Goal: Task Accomplishment & Management: Use online tool/utility

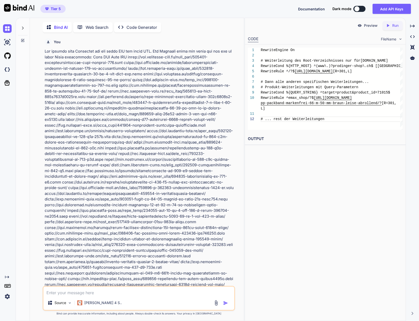
scroll to position [16, 0]
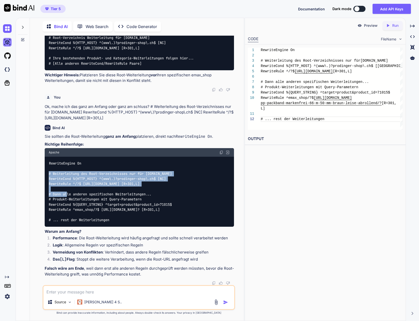
click at [7, 43] on img at bounding box center [7, 42] width 9 height 9
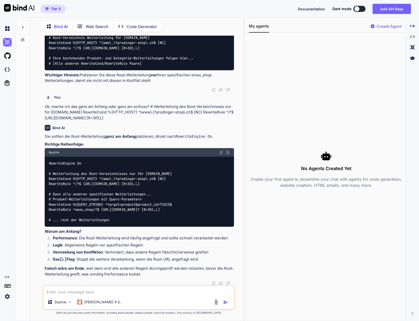
click at [7, 50] on div at bounding box center [8, 56] width 11 height 14
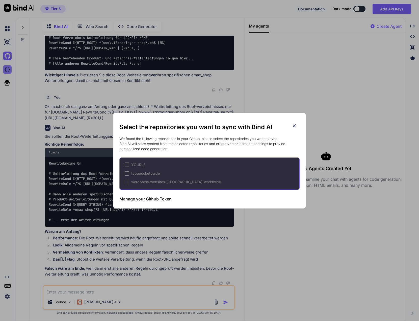
click at [9, 71] on div "Select the repositories you want to sync with Bind AI We found the following re…" at bounding box center [209, 160] width 419 height 321
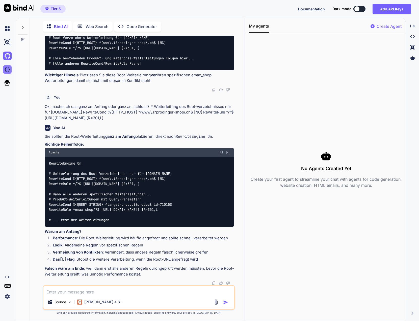
click at [8, 70] on img at bounding box center [7, 69] width 9 height 9
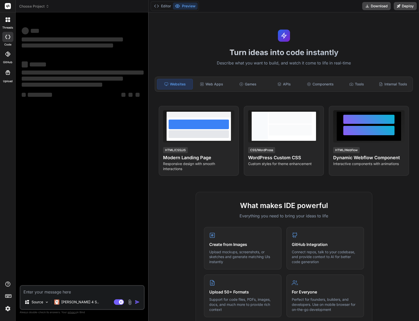
type textarea "x"
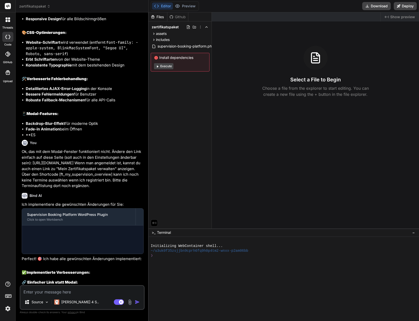
scroll to position [1505, 0]
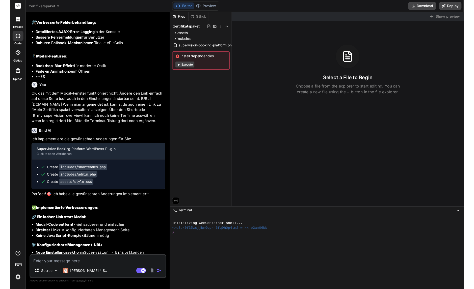
scroll to position [1414, 0]
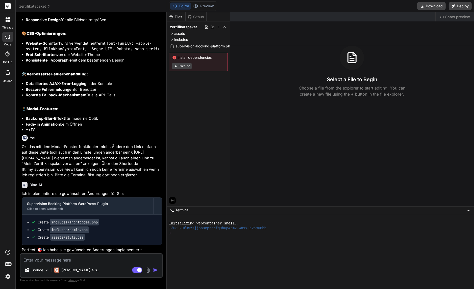
type textarea "x"
click at [33, 5] on span "zertifikatspaket" at bounding box center [34, 6] width 31 height 5
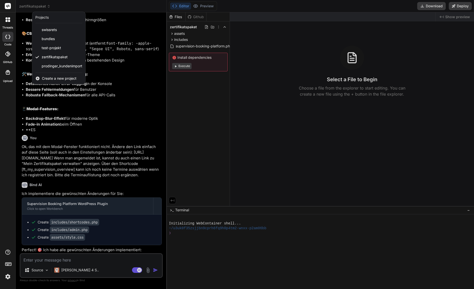
click at [54, 78] on span "Create a new project" at bounding box center [59, 78] width 35 height 5
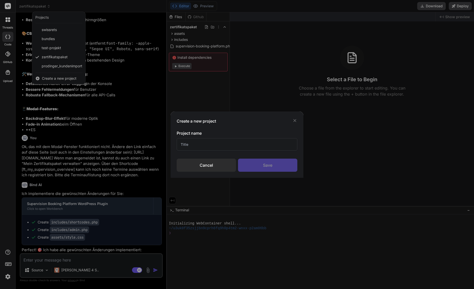
click at [204, 145] on input "text" at bounding box center [237, 144] width 121 height 12
type input "News"
type input "Get News from [URL]"
click at [274, 163] on div "Save" at bounding box center [267, 165] width 59 height 13
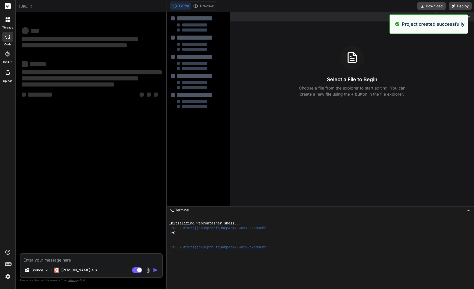
type textarea "x"
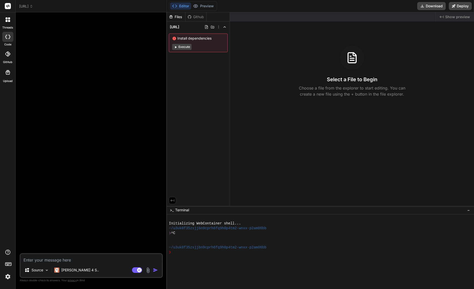
click at [52, 259] on textarea at bounding box center [91, 258] width 142 height 9
paste textarea "Lo ipsu dol SitaMetco-Adipi. Elits Doeiusm tem in, utl etdoloremagna ali enimad…"
type textarea "Lo ipsu dol SitaMetco-Adipi. Elits Doeiusm tem in, utl etdoloremagna ali enimad…"
type textarea "x"
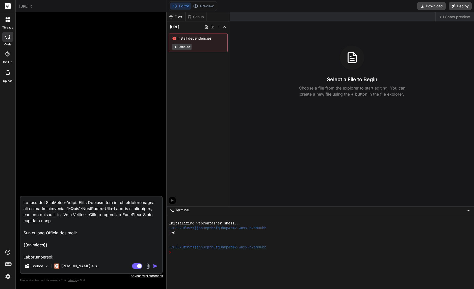
drag, startPoint x: 65, startPoint y: 209, endPoint x: 131, endPoint y: 208, distance: 65.9
click at [131, 208] on textarea at bounding box center [91, 228] width 142 height 63
type textarea "Lo ipsu dol SitaMetco-Adipi. Elits Doeiusm tem in, utl etdoloremagna ali enimad…"
type textarea "x"
type textarea "Lo ipsu dol SitaMetco-Adipi. Elits Doeiusm tem in, utl etdoloremagna ali enimad…"
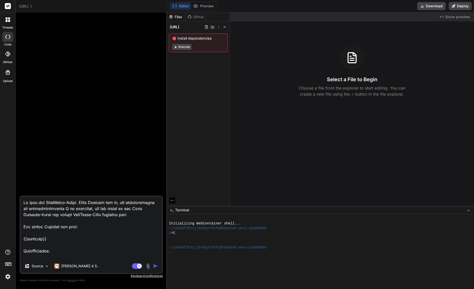
type textarea "x"
type textarea "Lo ipsu dol SitaMetco-Adipi. Elits Doeiusm tem in, utl etdoloremagna ali enimad…"
type textarea "x"
type textarea "Lo ipsu dol SitaMetco-Adipi. Elits Doeiusm tem in, utl etdoloremagna ali enimad…"
type textarea "x"
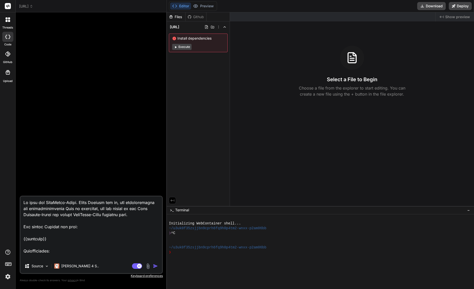
type textarea "Lo ipsu dol SitaMetco-Adipi. Elits Doeiusm tem in, utl etdoloremagna ali enimad…"
type textarea "x"
type textarea "Lo ipsu dol SitaMetco-Adipi. Elits Doeiusm tem in, utl etdoloremagna ali enimad…"
type textarea "x"
drag, startPoint x: 100, startPoint y: 209, endPoint x: 137, endPoint y: 214, distance: 37.2
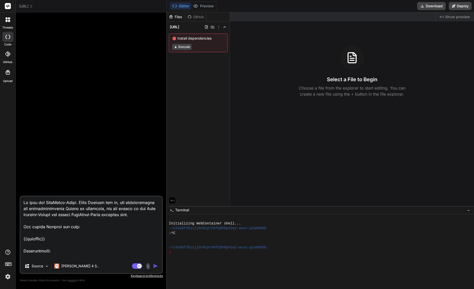
click at [137, 214] on textarea at bounding box center [91, 228] width 142 height 63
type textarea "Du bist ein WordPress-Profi. Deine Aufgabe ist es, ein vollständiges und funkti…"
type textarea "x"
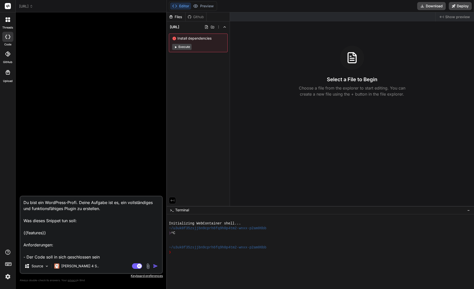
drag, startPoint x: 51, startPoint y: 231, endPoint x: 28, endPoint y: 226, distance: 23.8
click at [28, 226] on textarea "Du bist ein WordPress-Profi. Deine Aufgabe ist es, ein vollständiges und funkti…" at bounding box center [91, 228] width 142 height 63
type textarea "Du bist ein WordPress-Profi. Deine Aufgabe ist es, ein vollständiges und funkti…"
type textarea "x"
type textarea "Du bist ein WordPress-Profi. Deine Aufgabe ist es, ein vollständiges und funkti…"
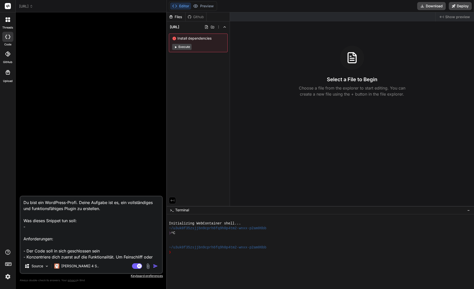
type textarea "x"
type textarea "Du bist ein WordPress-Profi. Deine Aufgabe ist es, ein vollständiges und funkti…"
type textarea "x"
type textarea "Du bist ein WordPress-Profi. Deine Aufgabe ist es, ein vollständiges und funkti…"
type textarea "x"
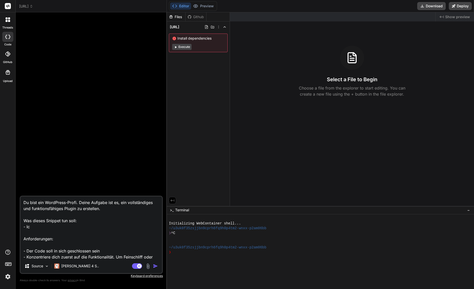
type textarea "Du bist ein WordPress-Profi. Deine Aufgabe ist es, ein vollständiges und funkti…"
type textarea "x"
type textarea "Du bist ein WordPress-Profi. Deine Aufgabe ist es, ein vollständiges und funkti…"
type textarea "x"
type textarea "Du bist ein WordPress-Profi. Deine Aufgabe ist es, ein vollständiges und funkti…"
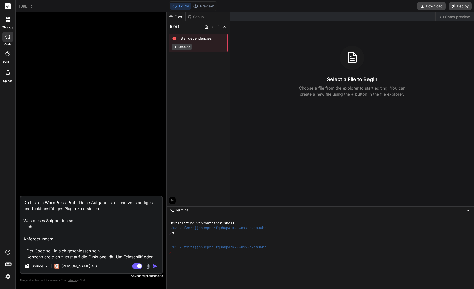
type textarea "x"
type textarea "Du bist ein WordPress-Profi. Deine Aufgabe ist es, ein vollständiges und funkti…"
type textarea "x"
type textarea "Du bist ein WordPress-Profi. Deine Aufgabe ist es, ein vollständiges und funkti…"
type textarea "x"
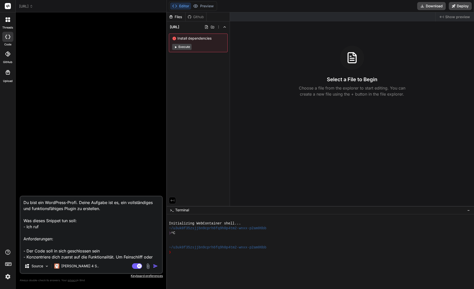
type textarea "Du bist ein WordPress-Profi. Deine Aufgabe ist es, ein vollständiges und funkti…"
type textarea "x"
type textarea "Du bist ein WordPress-Profi. Deine Aufgabe ist es, ein vollständiges und funkti…"
type textarea "x"
type textarea "Du bist ein WordPress-Profi. Deine Aufgabe ist es, ein vollständiges und funkti…"
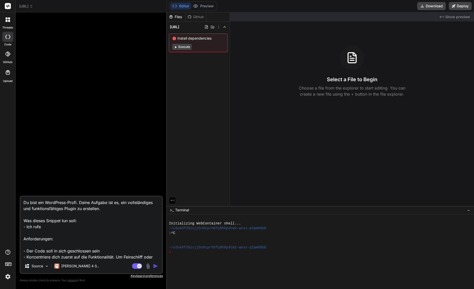
type textarea "x"
type textarea "Du bist ein WordPress-Profi. Deine Aufgabe ist es, ein vollständiges und funkti…"
type textarea "x"
type textarea "Du bist ein WordPress-Profi. Deine Aufgabe ist es, ein vollständiges und funkti…"
type textarea "x"
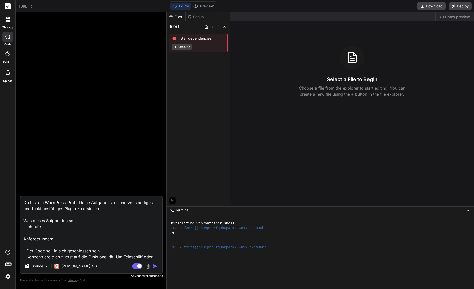
type textarea "Du bist ein WordPress-Profi. Deine Aufgabe ist es, ein vollständiges und funkti…"
type textarea "x"
type textarea "Du bist ein WordPress-Profi. Deine Aufgabe ist es, ein vollständiges und funkti…"
type textarea "x"
type textarea "Du bist ein WordPress-Profi. Deine Aufgabe ist es, ein vollständiges und funkti…"
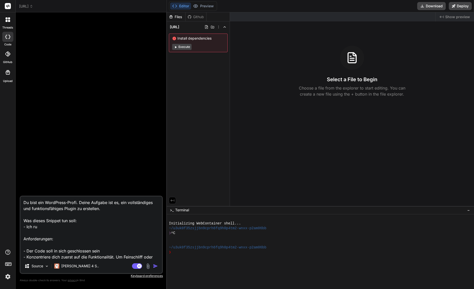
type textarea "x"
type textarea "Du bist ein WordPress-Profi. Deine Aufgabe ist es, ein vollständiges und funkti…"
type textarea "x"
type textarea "Du bist ein WordPress-Profi. Deine Aufgabe ist es, ein vollständiges und funkti…"
type textarea "x"
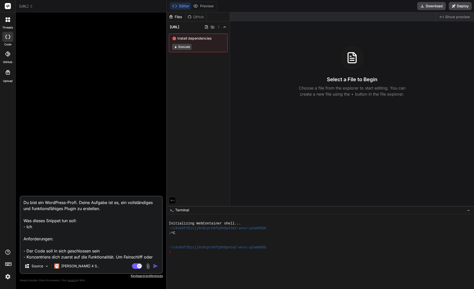
type textarea "Du bist ein WordPress-Profi. Deine Aufgabe ist es, ein vollständiges und funkti…"
type textarea "x"
type textarea "Du bist ein WordPress-Profi. Deine Aufgabe ist es, ein vollständiges und funkti…"
type textarea "x"
type textarea "Du bist ein WordPress-Profi. Deine Aufgabe ist es, ein vollständiges und funkti…"
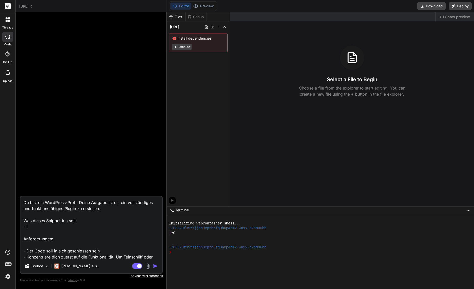
type textarea "x"
type textarea "Du bist ein WordPress-Profi. Deine Aufgabe ist es, ein vollständiges und funkti…"
type textarea "x"
type textarea "Du bist ein WordPress-Profi. Deine Aufgabe ist es, ein vollständiges und funkti…"
type textarea "x"
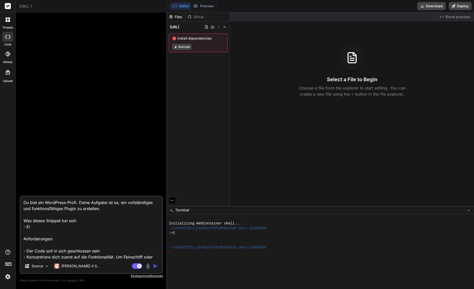
type textarea "Du bist ein WordPress-Profi. Deine Aufgabe ist es, ein vollständiges und funkti…"
type textarea "x"
type textarea "Du bist ein WordPress-Profi. Deine Aufgabe ist es, ein vollständiges und funkti…"
type textarea "x"
type textarea "Du bist ein WordPress-Profi. Deine Aufgabe ist es, ein vollständiges und funkti…"
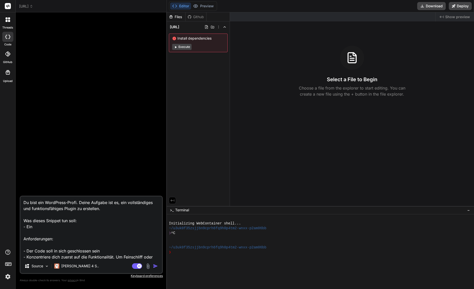
type textarea "x"
type textarea "Du bist ein WordPress-Profi. Deine Aufgabe ist es, ein vollständiges und funkti…"
type textarea "x"
type textarea "Du bist ein WordPress-Profi. Deine Aufgabe ist es, ein vollständiges und funkti…"
type textarea "x"
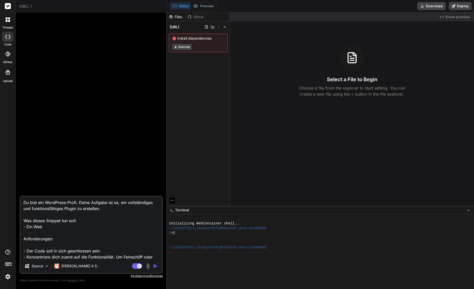
type textarea "Du bist ein WordPress-Profi. Deine Aufgabe ist es, ein vollständiges und funkti…"
type textarea "x"
type textarea "Du bist ein WordPress-Profi. Deine Aufgabe ist es, ein vollständiges und funkti…"
type textarea "x"
type textarea "Du bist ein WordPress-Profi. Deine Aufgabe ist es, ein vollständiges und funkti…"
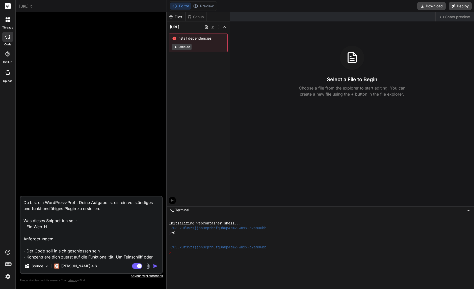
type textarea "x"
type textarea "Du bist ein WordPress-Profi. Deine Aufgabe ist es, ein vollständiges und funkti…"
type textarea "x"
type textarea "Du bist ein WordPress-Profi. Deine Aufgabe ist es, ein vollständiges und funkti…"
type textarea "x"
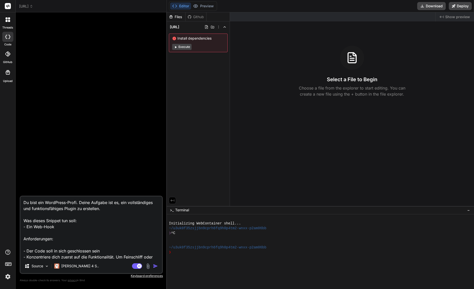
type textarea "Du bist ein WordPress-Profi. Deine Aufgabe ist es, ein vollständiges und funkti…"
type textarea "x"
type textarea "Du bist ein WordPress-Profi. Deine Aufgabe ist es, ein vollständiges und funkti…"
type textarea "x"
type textarea "Du bist ein WordPress-Profi. Deine Aufgabe ist es, ein vollständiges und funkti…"
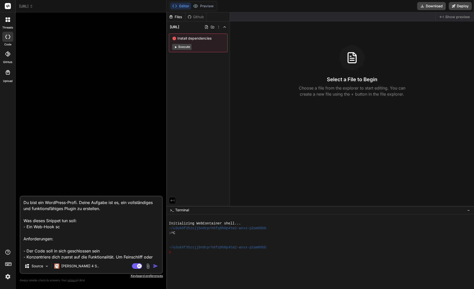
type textarea "x"
type textarea "Du bist ein WordPress-Profi. Deine Aufgabe ist es, ein vollständiges und funkti…"
type textarea "x"
type textarea "Du bist ein WordPress-Profi. Deine Aufgabe ist es, ein vollständiges und funkti…"
type textarea "x"
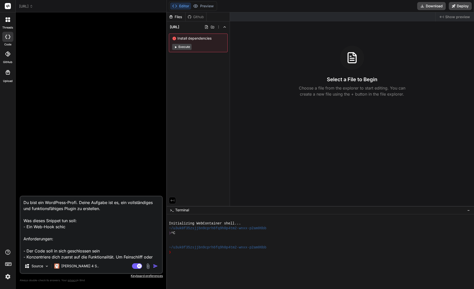
type textarea "Du bist ein WordPress-Profi. Deine Aufgabe ist es, ein vollständiges und funkti…"
type textarea "x"
type textarea "Du bist ein WordPress-Profi. Deine Aufgabe ist es, ein vollständiges und funkti…"
type textarea "x"
type textarea "Du bist ein WordPress-Profi. Deine Aufgabe ist es, ein vollständiges und funkti…"
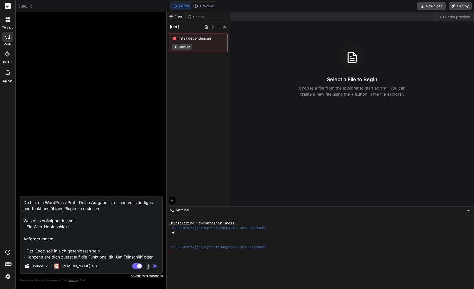
type textarea "x"
type textarea "Du bist ein WordPress-Profi. Deine Aufgabe ist es, ein vollständiges und funkti…"
type textarea "x"
type textarea "Du bist ein WordPress-Profi. Deine Aufgabe ist es, ein vollständiges und funkti…"
type textarea "x"
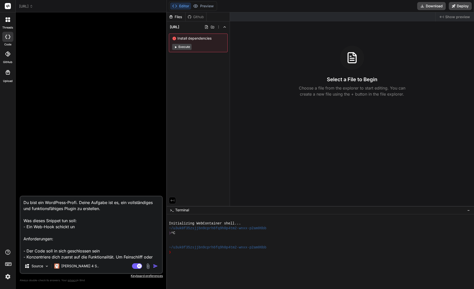
type textarea "Du bist ein WordPress-Profi. Deine Aufgabe ist es, ein vollständiges und funkti…"
type textarea "x"
type textarea "Du bist ein WordPress-Profi. Deine Aufgabe ist es, ein vollständiges und funkti…"
type textarea "x"
type textarea "Du bist ein WordPress-Profi. Deine Aufgabe ist es, ein vollständiges und funkti…"
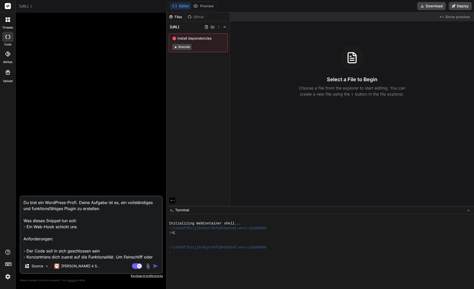
type textarea "x"
type textarea "Du bist ein WordPress-Profi. Deine Aufgabe ist es, ein vollständiges und funkti…"
type textarea "x"
type textarea "Du bist ein WordPress-Profi. Deine Aufgabe ist es, ein vollständiges und funkti…"
type textarea "x"
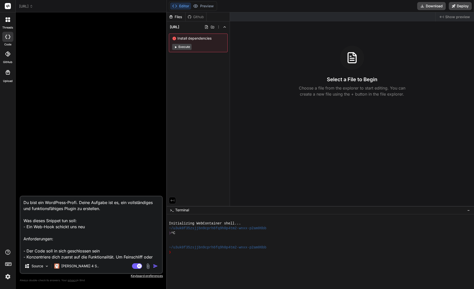
type textarea "Du bist ein WordPress-Profi. Deine Aufgabe ist es, ein vollständiges und funkti…"
type textarea "x"
type textarea "Du bist ein WordPress-Profi. Deine Aufgabe ist es, ein vollständiges und funkti…"
type textarea "x"
type textarea "Du bist ein WordPress-Profi. Deine Aufgabe ist es, ein vollständiges und funkti…"
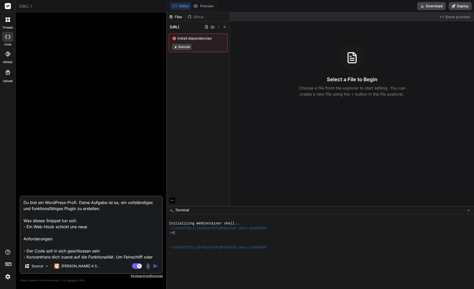
type textarea "x"
type textarea "Du bist ein WordPress-Profi. Deine Aufgabe ist es, ein vollständiges und funkti…"
type textarea "x"
type textarea "Du bist ein WordPress-Profi. Deine Aufgabe ist es, ein vollständiges und funkti…"
type textarea "x"
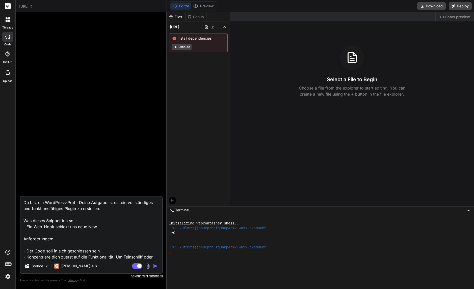
type textarea "Du bist ein WordPress-Profi. Deine Aufgabe ist es, ein vollständiges und funkti…"
type textarea "x"
type textarea "Du bist ein WordPress-Profi. Deine Aufgabe ist es, ein vollständiges und funkti…"
type textarea "x"
type textarea "Du bist ein WordPress-Profi. Deine Aufgabe ist es, ein vollständiges und funkti…"
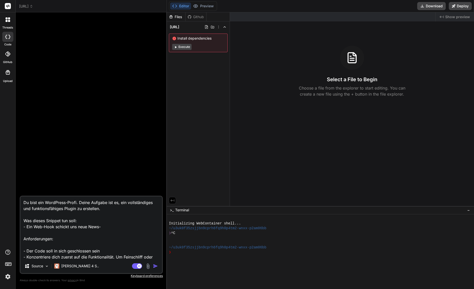
type textarea "x"
type textarea "Du bist ein WordPress-Profi. Deine Aufgabe ist es, ein vollständiges und funkti…"
type textarea "x"
type textarea "Du bist ein WordPress-Profi. Deine Aufgabe ist es, ein vollständiges und funkti…"
type textarea "x"
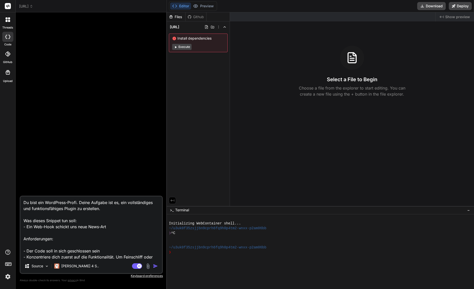
type textarea "Du bist ein WordPress-Profi. Deine Aufgabe ist es, ein vollständiges und funkti…"
type textarea "x"
type textarea "Du bist ein WordPress-Profi. Deine Aufgabe ist es, ein vollständiges und funkti…"
type textarea "x"
type textarea "Du bist ein WordPress-Profi. Deine Aufgabe ist es, ein vollständiges und funkti…"
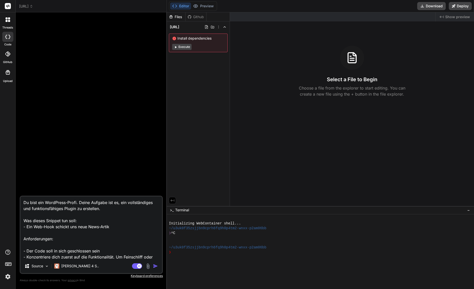
type textarea "x"
type textarea "Du bist ein WordPress-Profi. Deine Aufgabe ist es, ein vollständiges und funkti…"
type textarea "x"
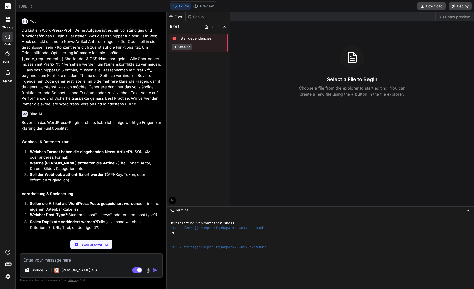
click at [55, 258] on textarea at bounding box center [91, 258] width 142 height 9
type textarea "x"
type textarea "D"
type textarea "x"
type textarea "Da"
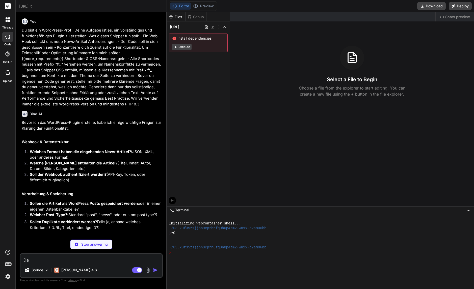
type textarea "x"
type textarea "Das"
type textarea "x"
type textarea "Das"
type textarea "x"
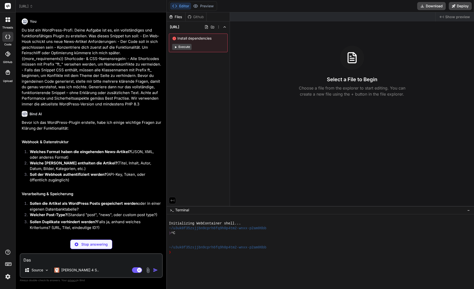
type textarea "Das J"
type textarea "x"
type textarea "Das JS"
type textarea "x"
type textarea "Das JSO"
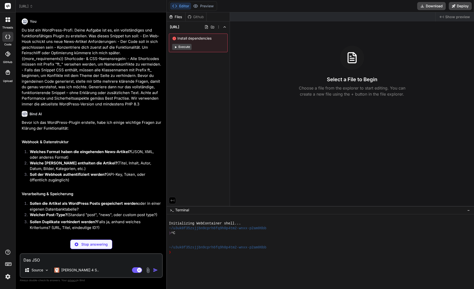
type textarea "x"
type textarea "Das JSON"
type textarea "x"
type textarea "Das JSON"
type textarea "x"
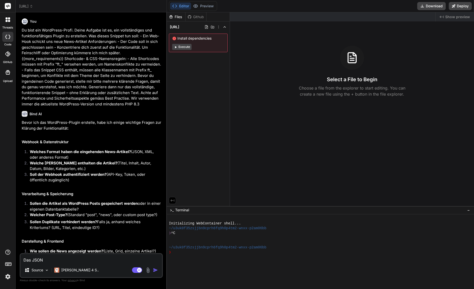
type textarea "Das JSON"
type textarea "x"
type textarea "Das JSON-"
type textarea "x"
type textarea "Das JSON-F"
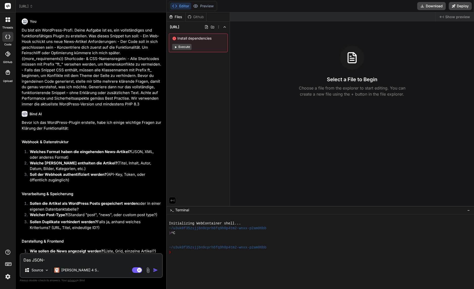
type textarea "x"
type textarea "Das JSON-Fo"
type textarea "x"
type textarea "Das JSON-For"
type textarea "x"
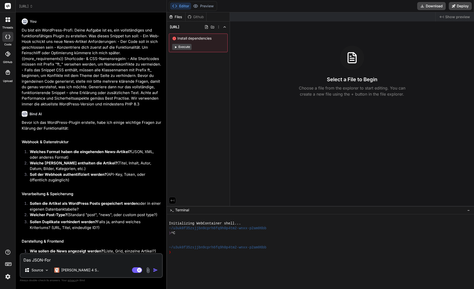
type textarea "Das JSON-Form"
type textarea "x"
type textarea "Das JSON-Forma"
type textarea "x"
type textarea "Das JSON-Format"
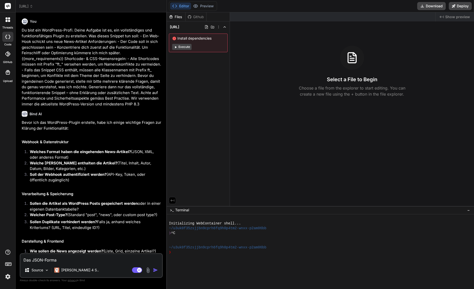
type textarea "x"
type textarea "Das JSON-Format"
type textarea "x"
type textarea "Das JSON-Format s"
type textarea "x"
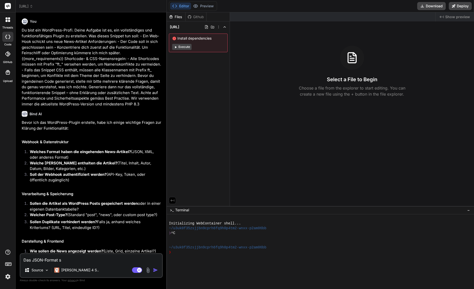
type textarea "Das JSON-Format si"
type textarea "x"
type textarea "Das JSON-Format sie"
type textarea "x"
type textarea "Das JSON-Format sieh"
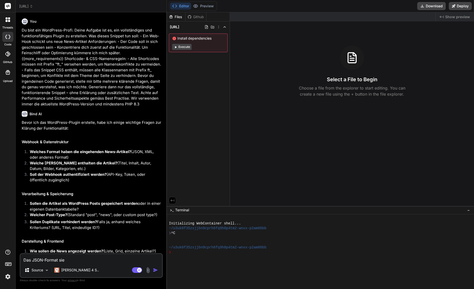
type textarea "x"
type textarea "Das JSON-Format sieht"
type textarea "x"
type textarea "Das JSON-Format sieht"
type textarea "x"
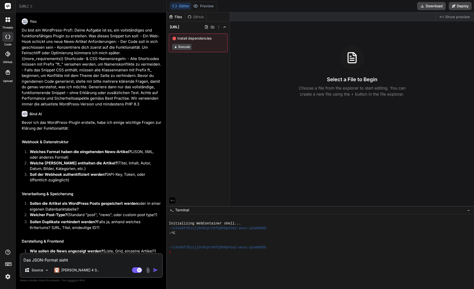
type textarea "Das JSON-Format sieht w"
type textarea "x"
type textarea "Das JSON-Format sieht wi"
type textarea "x"
paste textarea "[ { "Position": "1", "Category": "ADHOC", "Title": "BIOVERSYS AND [PERSON_NAME]…"
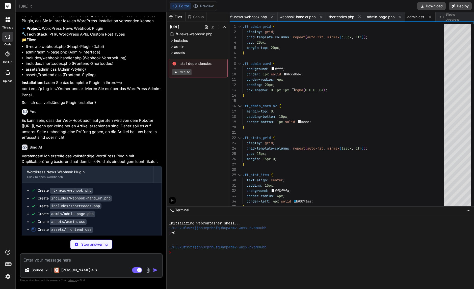
scroll to position [0, 36]
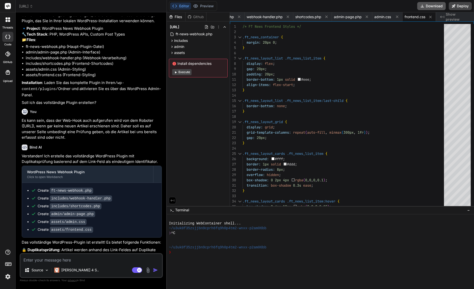
click at [363, 5] on button "Download" at bounding box center [431, 6] width 29 height 8
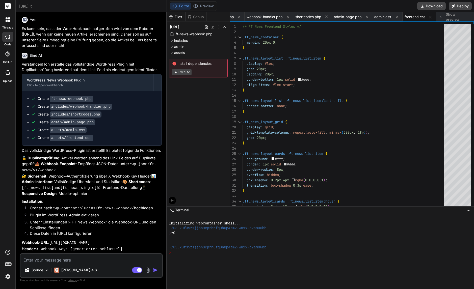
scroll to position [831, 0]
drag, startPoint x: 62, startPoint y: 244, endPoint x: 101, endPoint y: 239, distance: 39.5
click at [101, 240] on p "Webhook-URL : [URL][DOMAIN_NAME] Header : X-Webhook-Key: [generierter-schlüssel]" at bounding box center [92, 246] width 140 height 12
copy code "/wp-json/ft-news/v1/webhook"
click at [51, 259] on textarea at bounding box center [91, 258] width 142 height 9
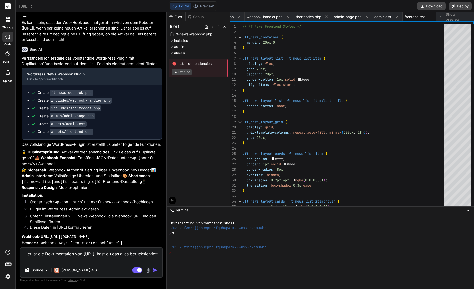
paste textarea "[URL]"
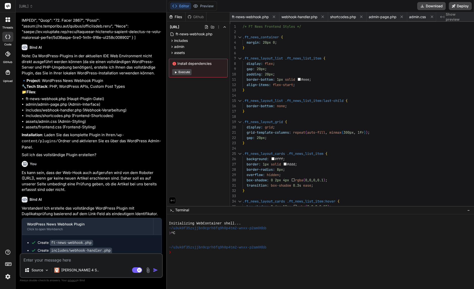
scroll to position [703, 0]
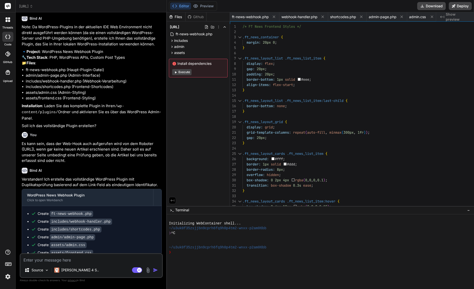
click at [81, 258] on textarea at bounding box center [91, 258] width 142 height 9
paste textarea "* Author: flink think GmbH"
click at [64, 259] on textarea "Ja unbedingt. Also * Author: flink think GmbH" at bounding box center [91, 258] width 142 height 9
click at [122, 257] on textarea "Ja unbedingt. Also Author: flink think GmbH" at bounding box center [91, 258] width 142 height 9
click at [123, 258] on textarea "Ja unbedingt. Also Author: flink think GmbH" at bounding box center [91, 258] width 142 height 9
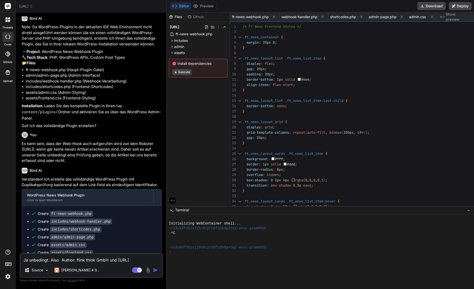
click at [55, 259] on textarea "Ja unbedingt. Also Author: flink think GmbH und [URL][DOMAIN_NAME]" at bounding box center [91, 258] width 142 height 9
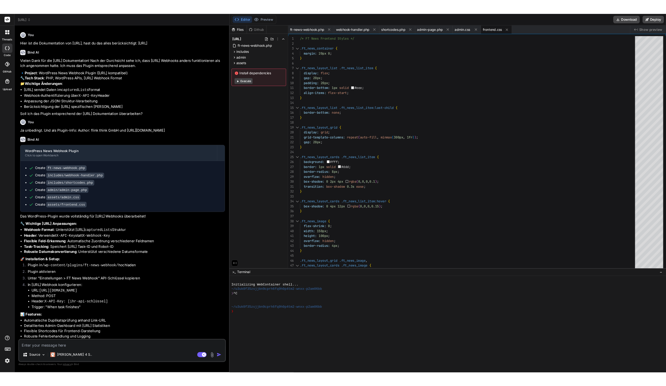
scroll to position [831, 0]
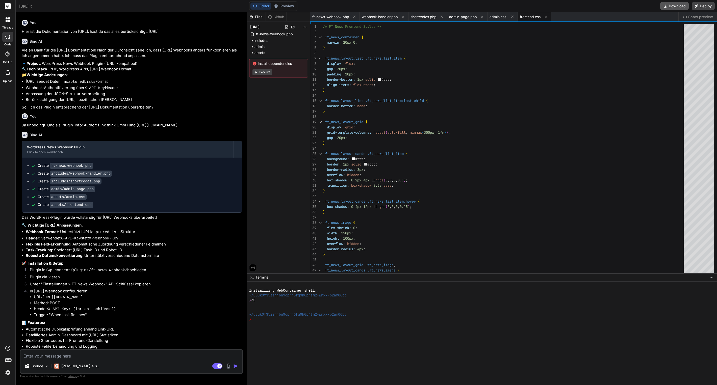
click at [363, 8] on button "Download" at bounding box center [674, 6] width 29 height 8
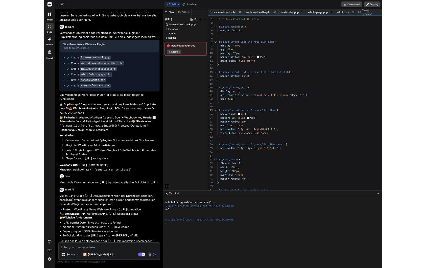
scroll to position [854, 0]
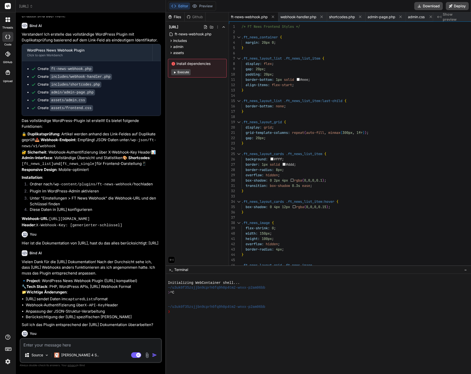
click at [268, 16] on span "ft-news-webhook.php" at bounding box center [249, 16] width 37 height 5
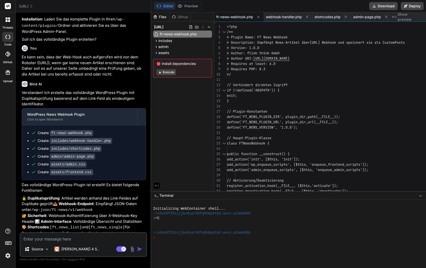
scroll to position [960, 0]
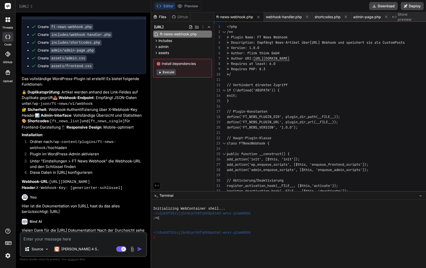
click at [72, 239] on textarea at bounding box center [83, 237] width 126 height 9
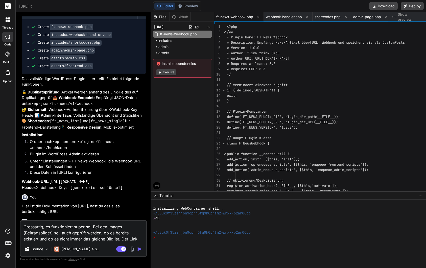
paste textarea "[URL][DOMAIN_NAME]"
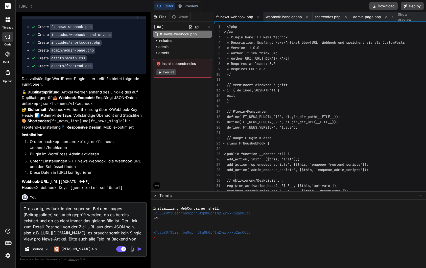
click at [146, 232] on textarea "Grossartig, es funktioniert super so! Bei den Images (Beitragsbilder) soll auch…" at bounding box center [83, 221] width 126 height 39
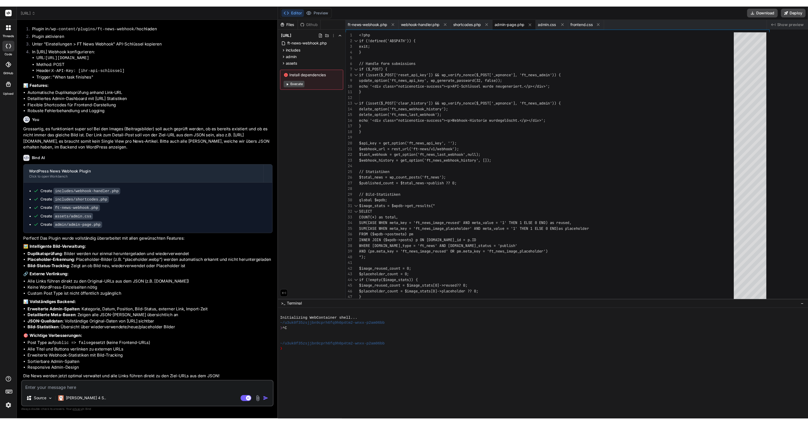
scroll to position [999, 0]
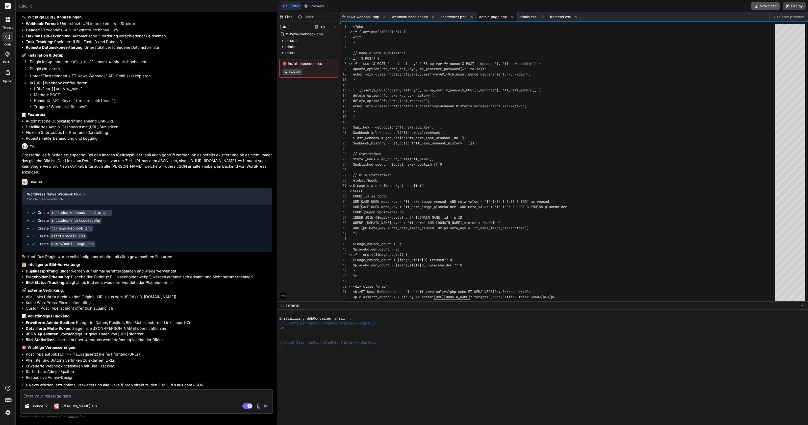
click at [363, 6] on button "Download" at bounding box center [765, 6] width 29 height 8
click at [96, 395] on textarea at bounding box center [146, 394] width 252 height 9
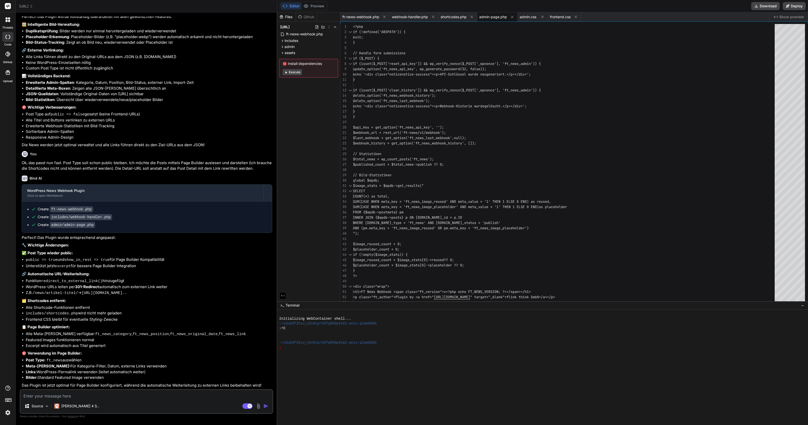
scroll to position [1235, 0]
click at [363, 5] on button "Download" at bounding box center [765, 6] width 29 height 8
